Goal: Find specific page/section: Find specific page/section

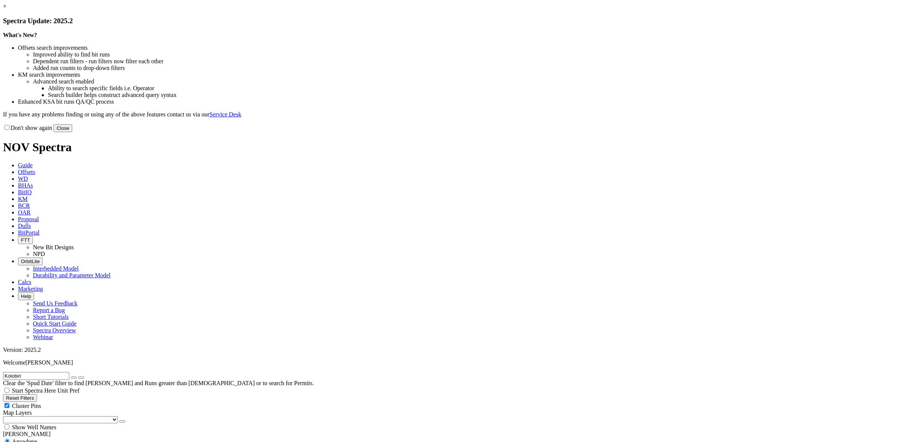
click at [6, 9] on link "×" at bounding box center [4, 6] width 3 height 6
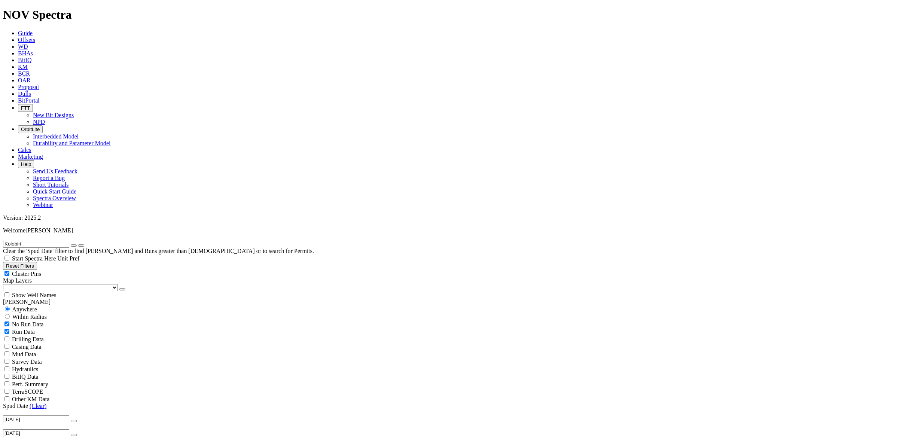
click at [21, 127] on icon "button" at bounding box center [21, 130] width 0 height 6
click at [18, 97] on icon at bounding box center [18, 100] width 0 height 6
click at [40, 97] on span "BitPortal" at bounding box center [29, 100] width 22 height 6
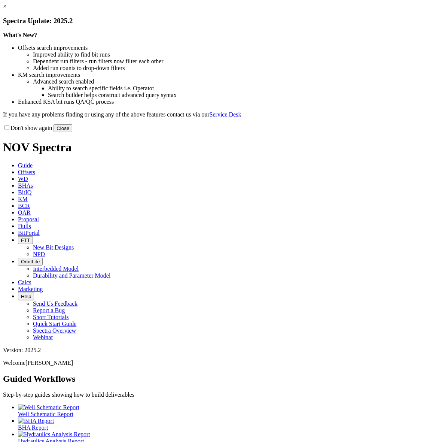
click at [6, 9] on link "×" at bounding box center [4, 6] width 3 height 6
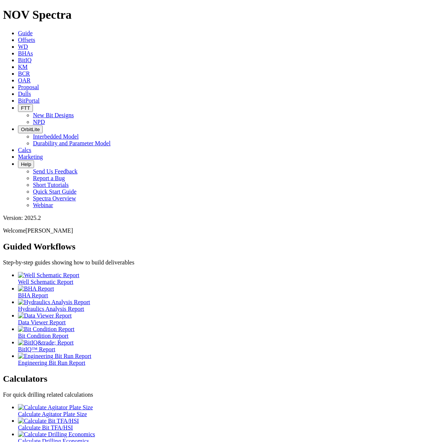
click at [40, 97] on span "BitPortal" at bounding box center [29, 100] width 22 height 6
